Goal: Transaction & Acquisition: Obtain resource

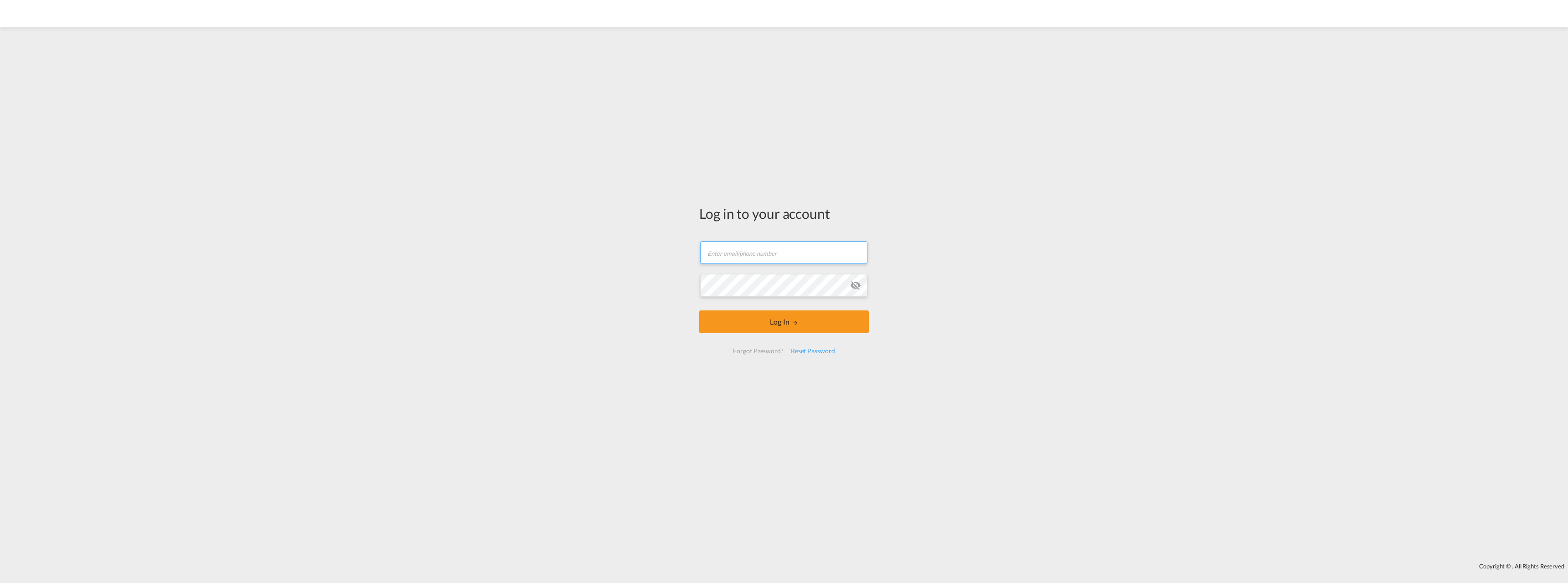
type input "[EMAIL_ADDRESS][DOMAIN_NAME]"
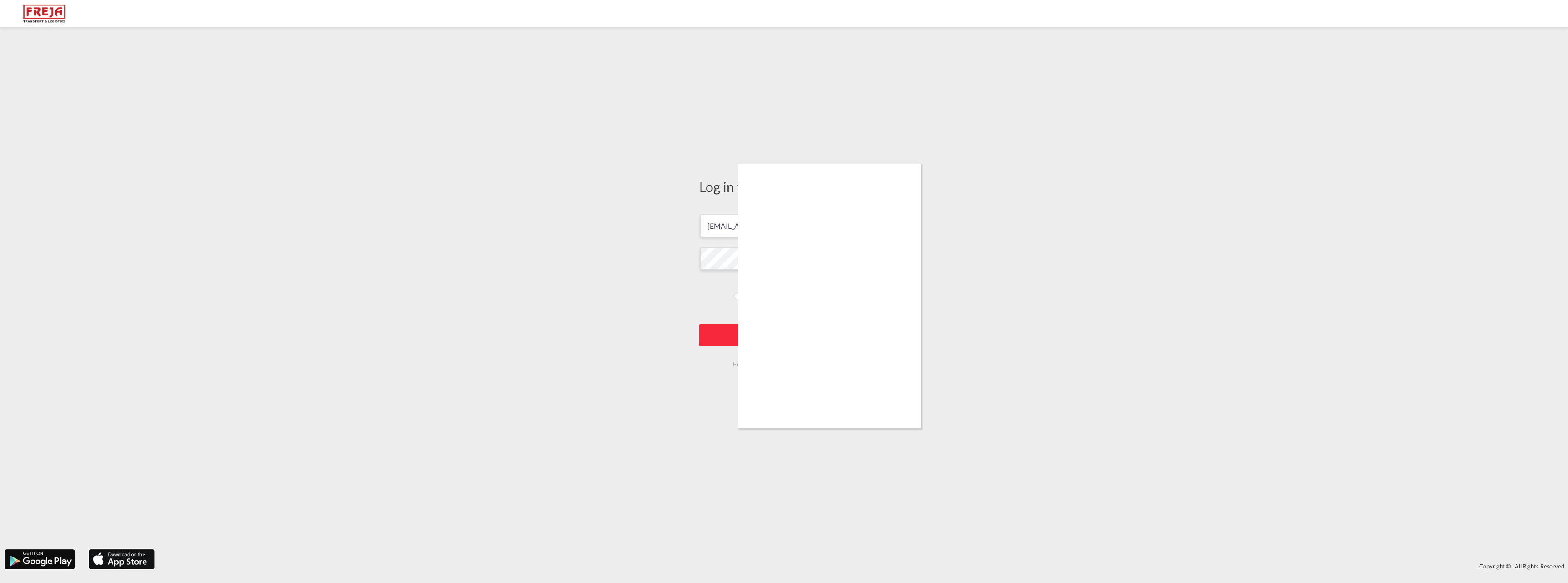
click at [660, 310] on div at bounding box center [784, 292] width 1568 height 583
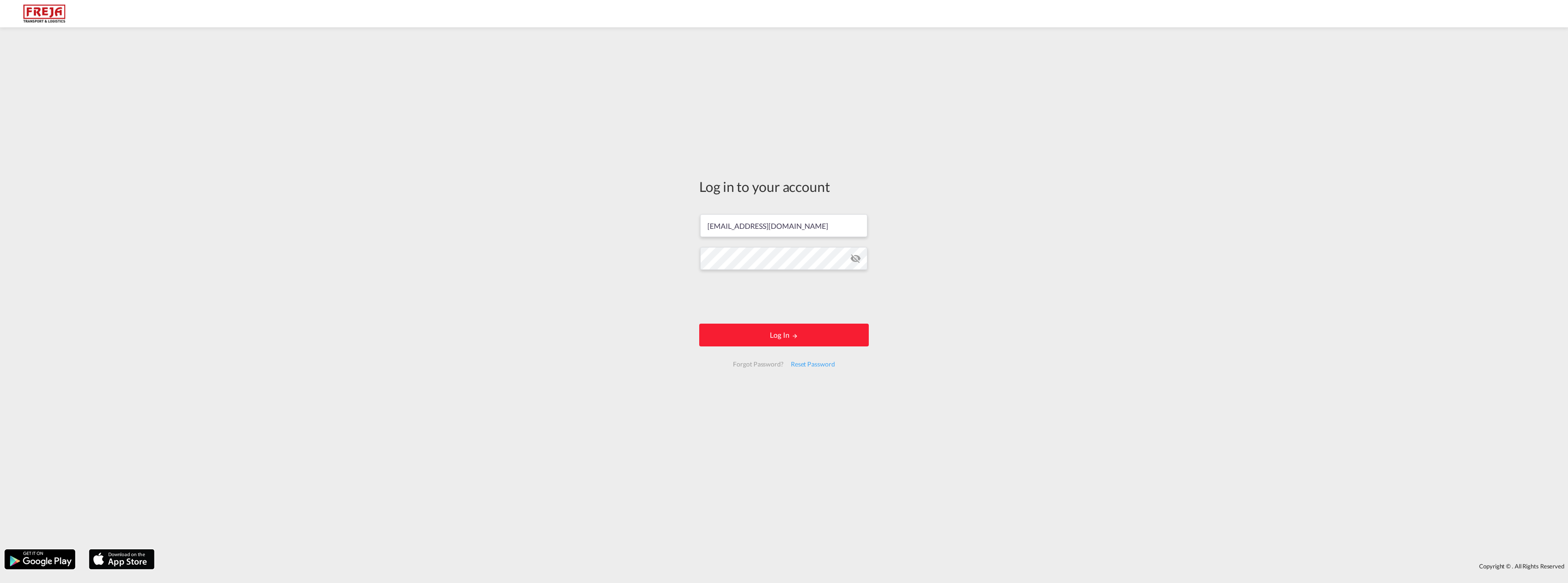
click at [805, 318] on form "[EMAIL_ADDRESS][DOMAIN_NAME] Log In Forgot Password? Reset Password" at bounding box center [784, 290] width 170 height 171
click at [803, 338] on button "Log In" at bounding box center [784, 335] width 170 height 23
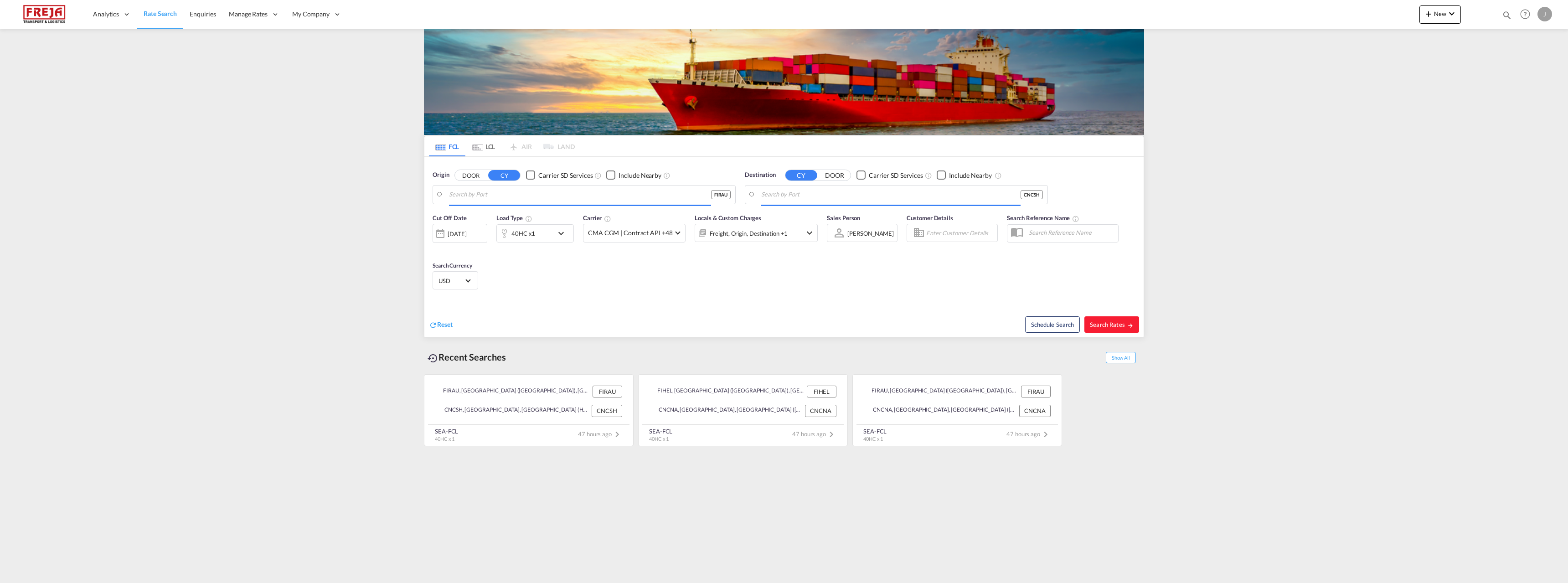
type input "Raumo (Rauma), [GEOGRAPHIC_DATA]"
click at [525, 198] on input "Raumo (Rauma), [GEOGRAPHIC_DATA]" at bounding box center [590, 195] width 282 height 13
click at [873, 200] on input "Changsha, [PERSON_NAME] (HN), CNCSH" at bounding box center [902, 195] width 282 height 13
click at [867, 199] on input "Changsha, [PERSON_NAME] (HN), CNCSH" at bounding box center [902, 195] width 282 height 13
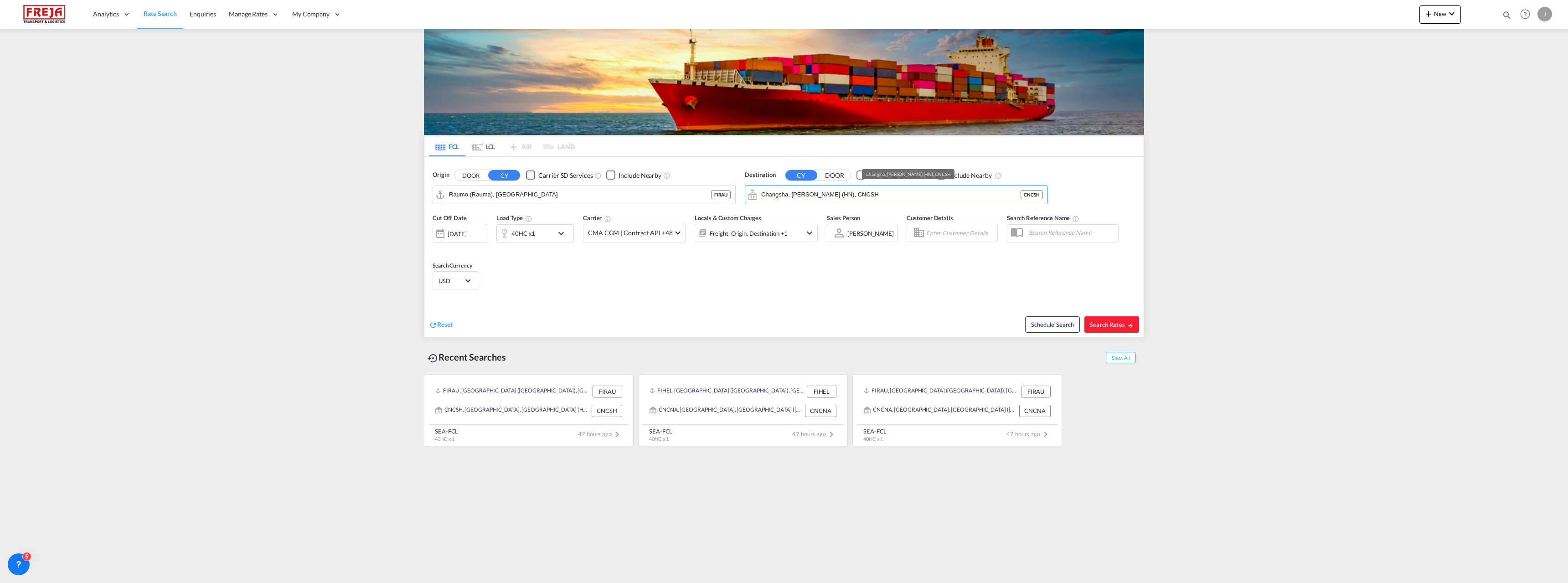
drag, startPoint x: 867, startPoint y: 194, endPoint x: 736, endPoint y: 192, distance: 131.0
click at [736, 192] on div "Origin DOOR CY Carrier SD Services Include Nearby Raumo ([GEOGRAPHIC_DATA]), FI…" at bounding box center [784, 183] width 719 height 52
drag, startPoint x: 802, startPoint y: 194, endPoint x: 780, endPoint y: 193, distance: 22.0
click at [780, 193] on body "Analytics Reports Dashboard Rate Search Enquiries Manage Rates Contract Rates" at bounding box center [784, 292] width 1568 height 583
click at [780, 193] on input "[GEOGRAPHIC_DATA]" at bounding box center [902, 195] width 282 height 13
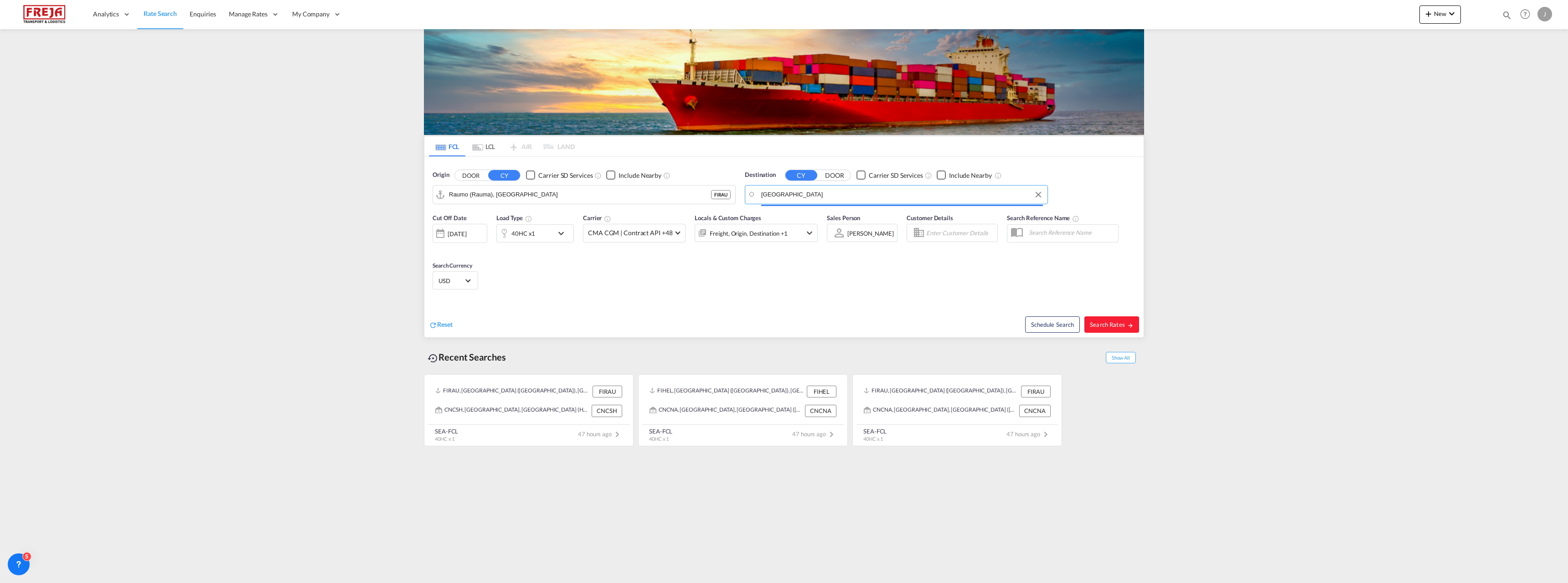
click at [780, 193] on body "Analytics Reports Dashboard Rate Search Enquiries Manage Rates Contract Rates" at bounding box center [784, 292] width 1568 height 583
click at [780, 193] on input "[GEOGRAPHIC_DATA]" at bounding box center [902, 195] width 282 height 13
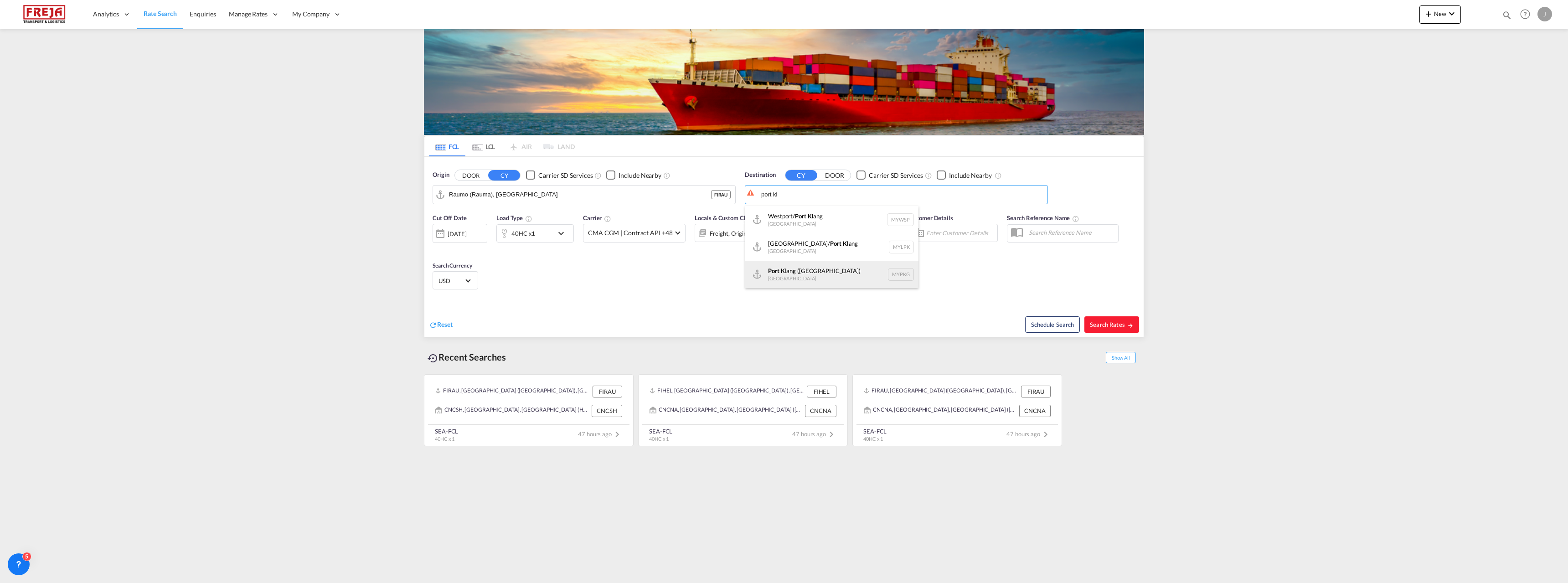
click at [788, 276] on div "Port [PERSON_NAME] ([GEOGRAPHIC_DATA]) [GEOGRAPHIC_DATA] MYPKG" at bounding box center [831, 274] width 173 height 27
type input "[GEOGRAPHIC_DATA] ([GEOGRAPHIC_DATA]), MYPKG"
click at [1105, 324] on span "Search Rates" at bounding box center [1111, 324] width 44 height 7
type input "FIRAU to MYPKG / [DATE]"
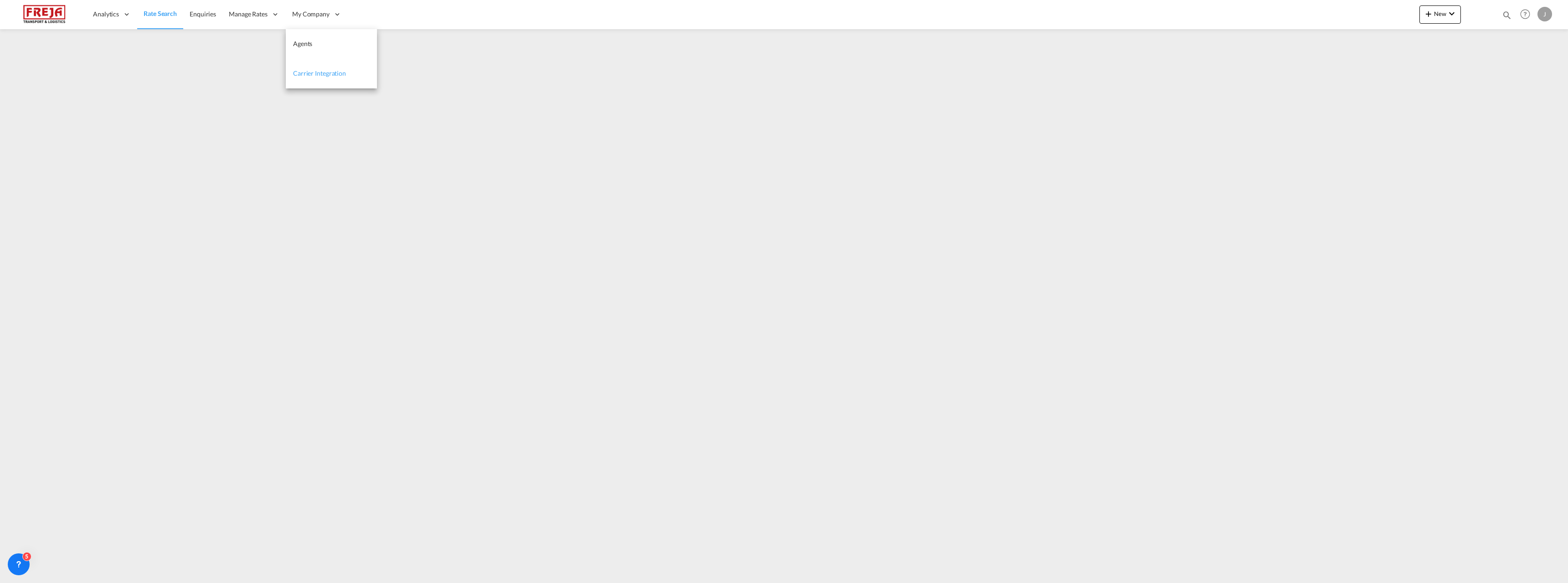
click at [321, 69] on span "Carrier Integration" at bounding box center [320, 73] width 53 height 9
